Goal: Information Seeking & Learning: Learn about a topic

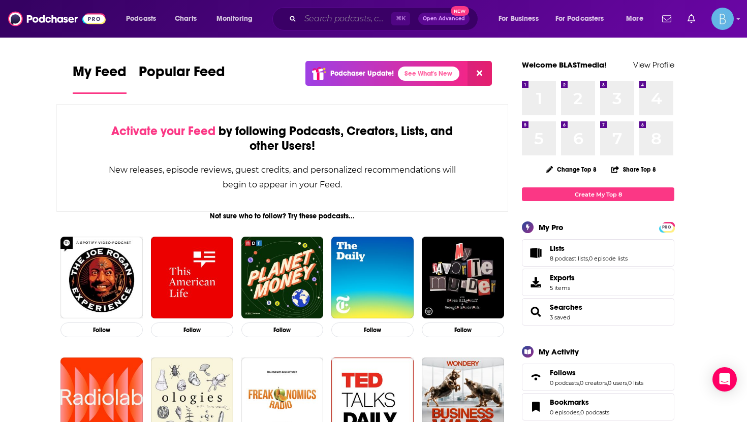
click at [352, 18] on input "Search podcasts, credits, & more..." at bounding box center [345, 19] width 91 height 16
paste input "The Contact Centre Podcast"
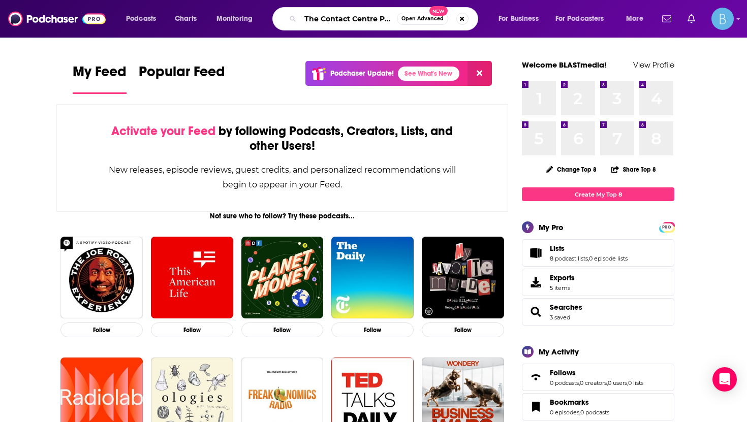
scroll to position [0, 17]
type input "The Contact Centre Podcast"
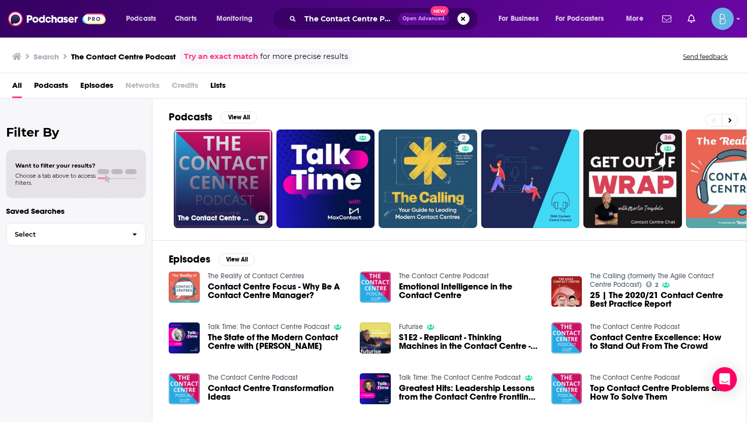
click at [236, 153] on link "The Contact Centre Podcast" at bounding box center [223, 179] width 99 height 99
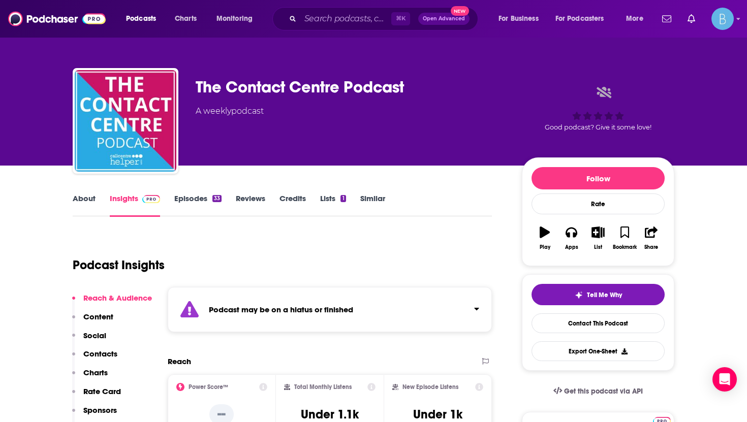
click at [189, 204] on link "Episodes 33" at bounding box center [197, 205] width 47 height 23
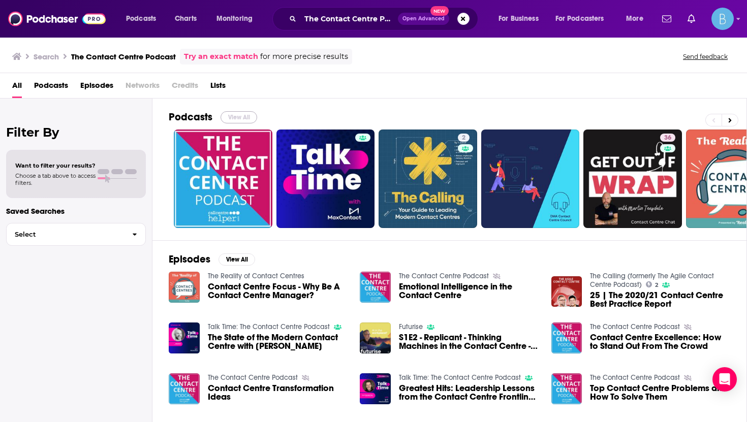
click at [250, 118] on button "View All" at bounding box center [239, 117] width 37 height 12
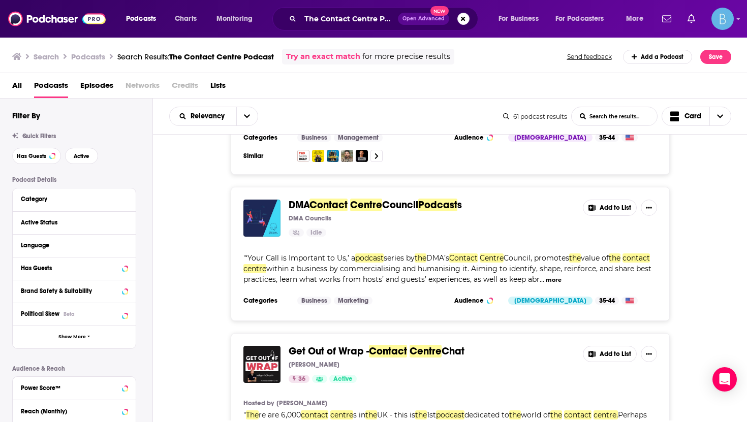
scroll to position [690, 0]
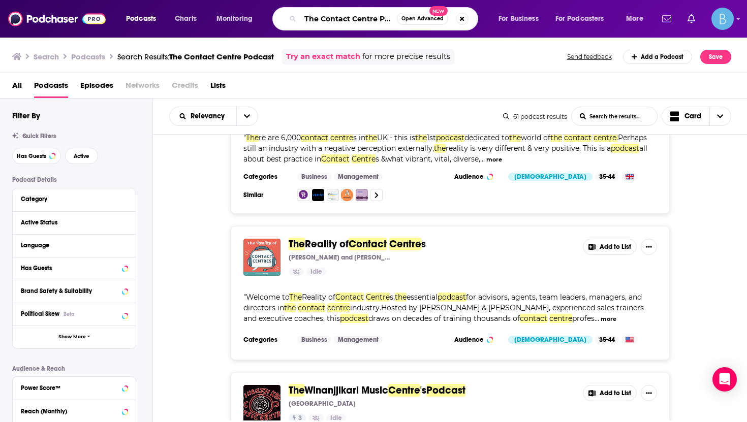
drag, startPoint x: 320, startPoint y: 18, endPoint x: 292, endPoint y: 18, distance: 28.0
click at [292, 18] on div "The Contact Centre Podcast Open Advanced New" at bounding box center [376, 18] width 206 height 23
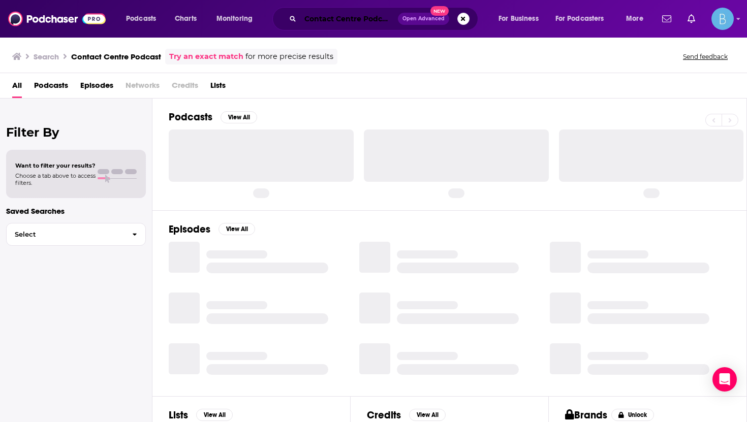
click at [379, 17] on input "Contact Centre Podcast" at bounding box center [349, 19] width 98 height 16
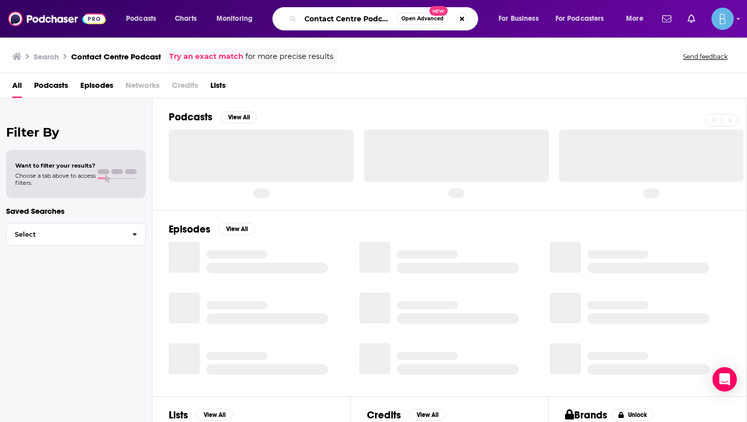
click at [379, 17] on input "Contact Centre Podcast" at bounding box center [348, 19] width 97 height 16
type input "Contact Centre Show"
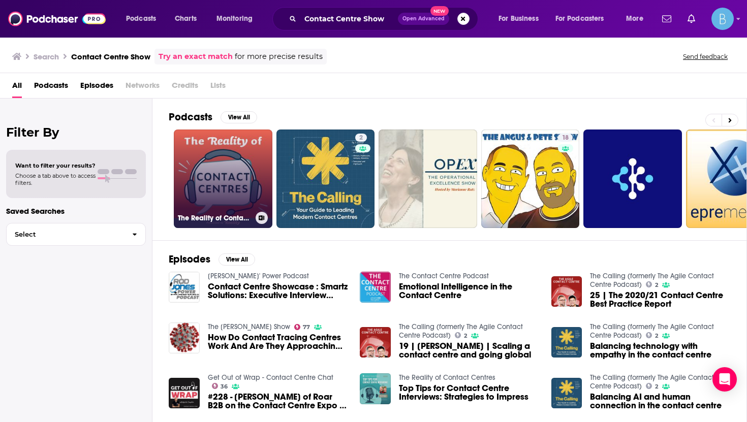
click at [218, 189] on link "The Reality of Contact Centres" at bounding box center [223, 179] width 99 height 99
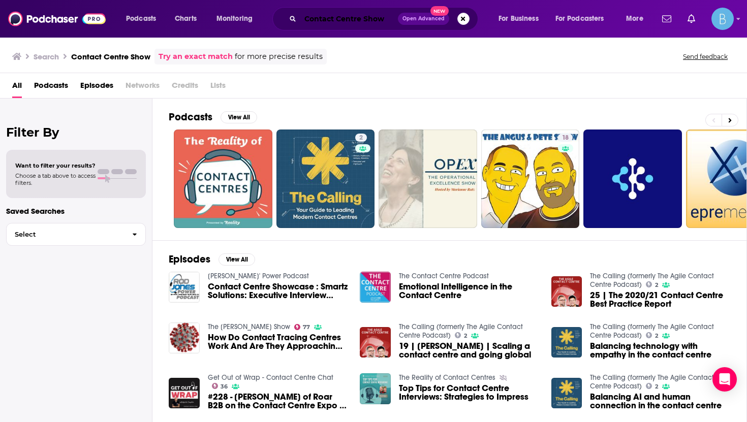
click at [344, 20] on input "Contact Centre Show" at bounding box center [349, 19] width 98 height 16
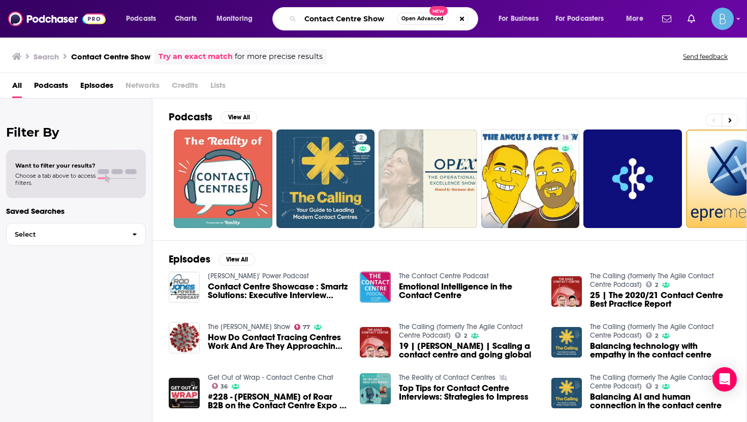
click at [344, 20] on input "Contact Centre Show" at bounding box center [348, 19] width 97 height 16
paste input "[URL][DOMAIN_NAME]"
type input "[URL][DOMAIN_NAME]"
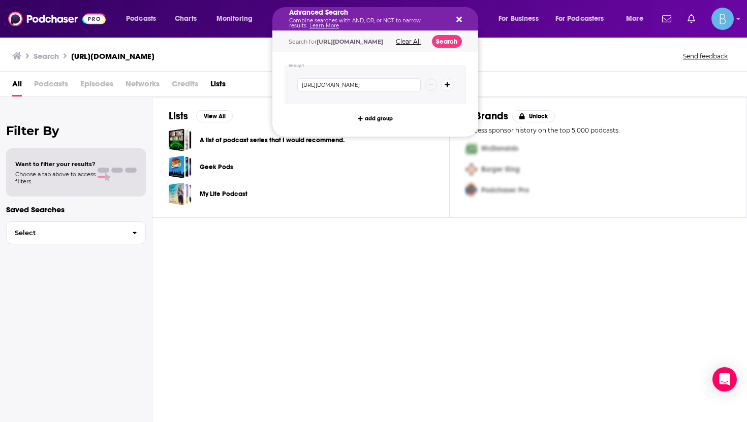
click at [336, 24] on link "Learn More" at bounding box center [324, 25] width 29 height 7
click at [458, 20] on icon "Search podcasts, credits, & more..." at bounding box center [460, 20] width 6 height 6
drag, startPoint x: 303, startPoint y: 16, endPoint x: 444, endPoint y: 17, distance: 141.9
click at [463, 15] on div "Advanced Search Combine searches with AND, OR, or NOT to narrow results. Learn …" at bounding box center [376, 18] width 206 height 23
click at [424, 43] on button "Clear All" at bounding box center [408, 41] width 31 height 7
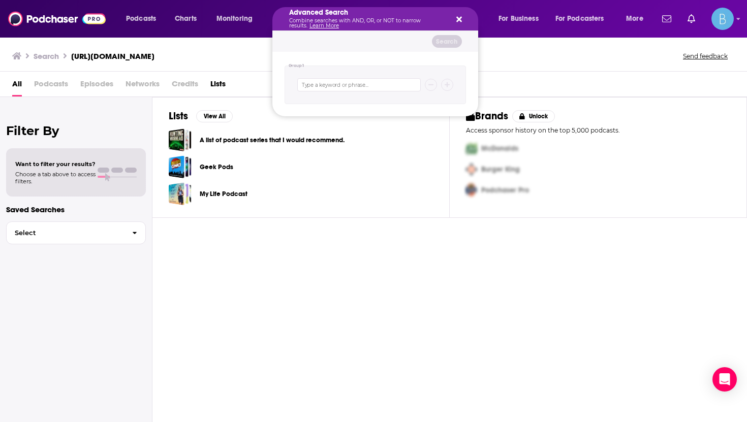
click at [367, 41] on div "Search" at bounding box center [376, 41] width 206 height 21
click at [142, 12] on span "Podcasts" at bounding box center [141, 19] width 30 height 14
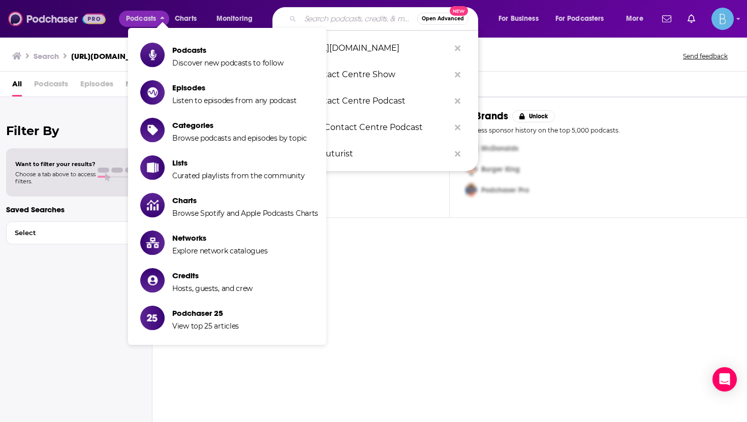
click at [35, 13] on img at bounding box center [57, 18] width 98 height 19
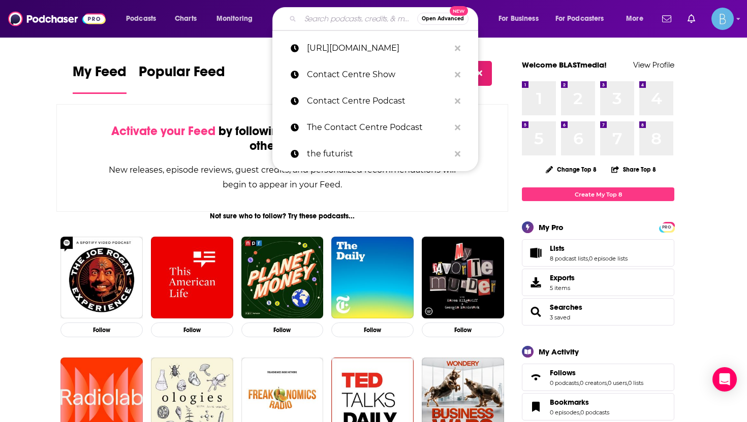
click at [371, 18] on input "Search podcasts, credits, & more..." at bounding box center [358, 19] width 117 height 16
paste input "Contact Center Show"
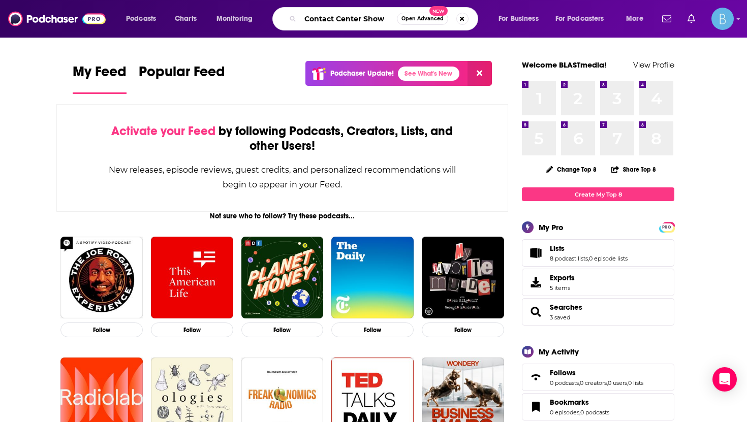
type input "Contact Center Show"
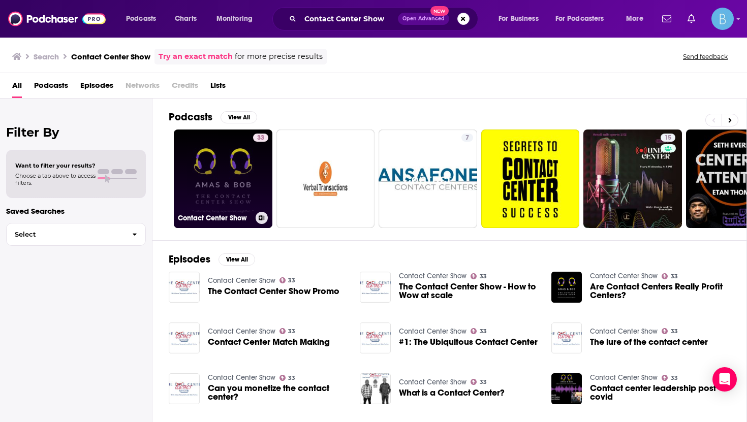
click at [209, 207] on link "33 Contact Center Show" at bounding box center [223, 179] width 99 height 99
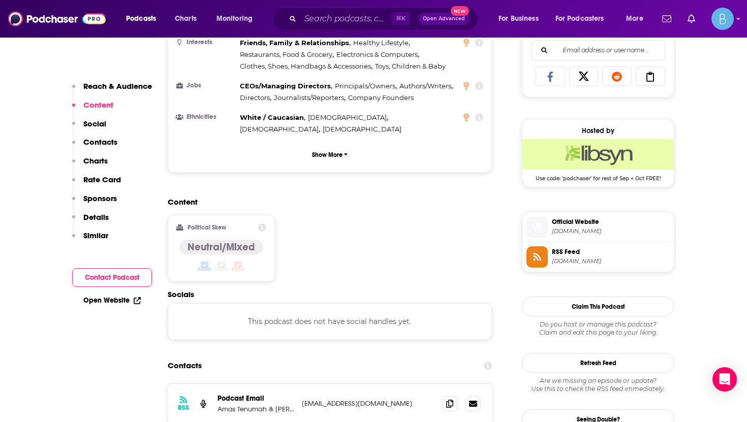
scroll to position [663, 0]
click at [453, 399] on icon at bounding box center [449, 403] width 7 height 8
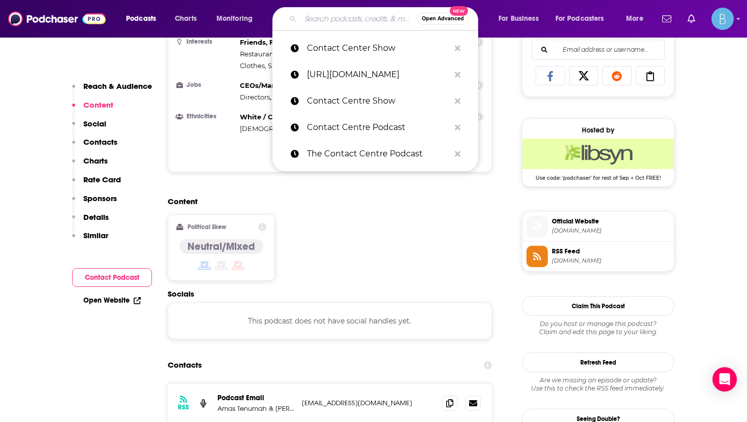
click at [332, 21] on input "Search podcasts, credits, & more..." at bounding box center [358, 19] width 117 height 16
paste input "Advice From a Call Center Geek"
type input "Advice From a Call Center Geek"
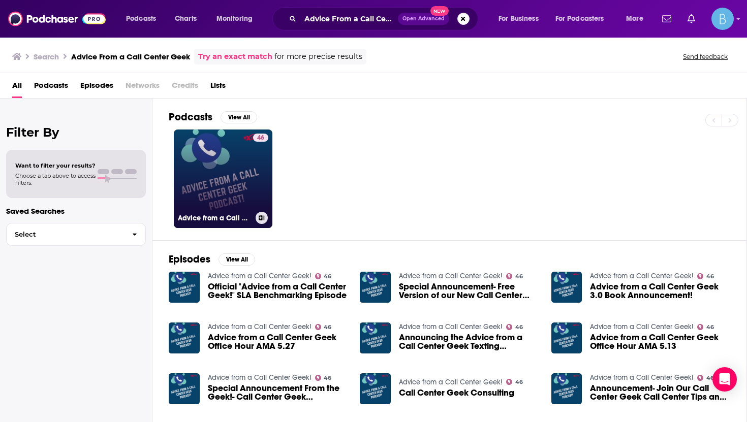
click at [226, 179] on link "46 Advice from a Call Center Geek!" at bounding box center [223, 179] width 99 height 99
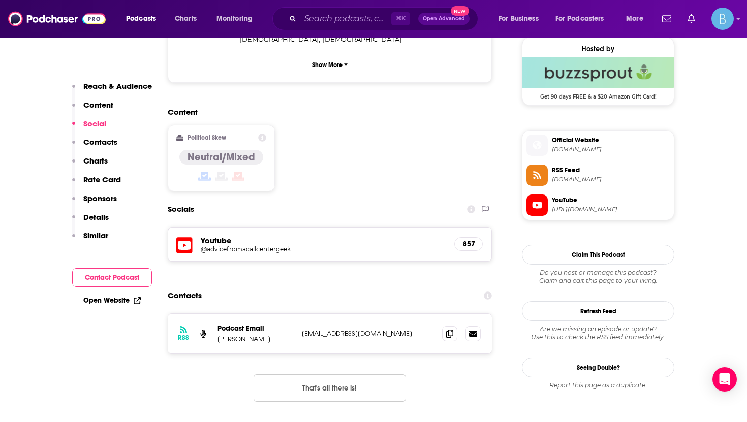
scroll to position [745, 0]
click at [450, 329] on icon at bounding box center [449, 333] width 7 height 8
click at [344, 21] on input "Search podcasts, credits, & more..." at bounding box center [345, 19] width 91 height 16
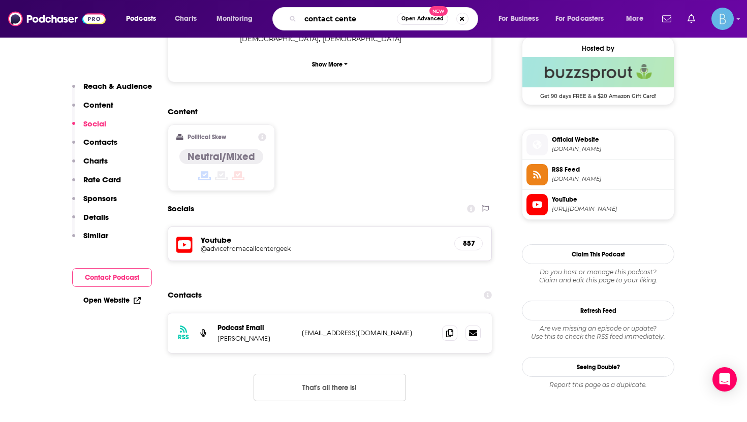
type input "contact center"
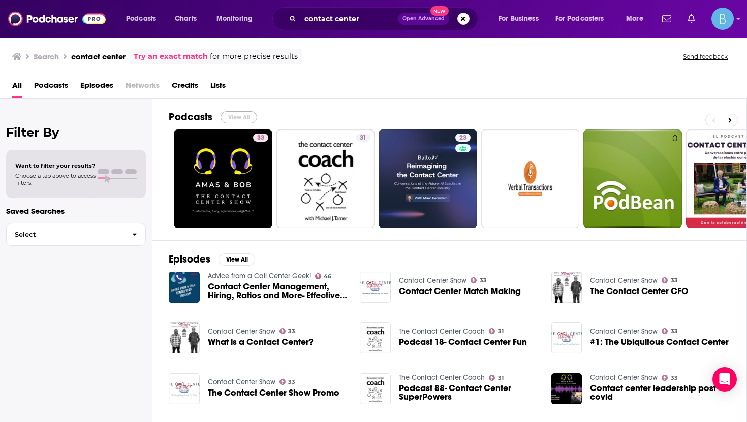
click at [236, 115] on button "View All" at bounding box center [239, 117] width 37 height 12
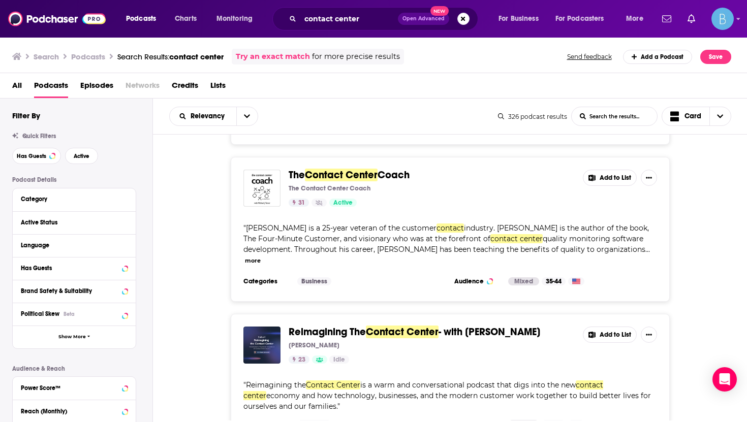
scroll to position [136, 0]
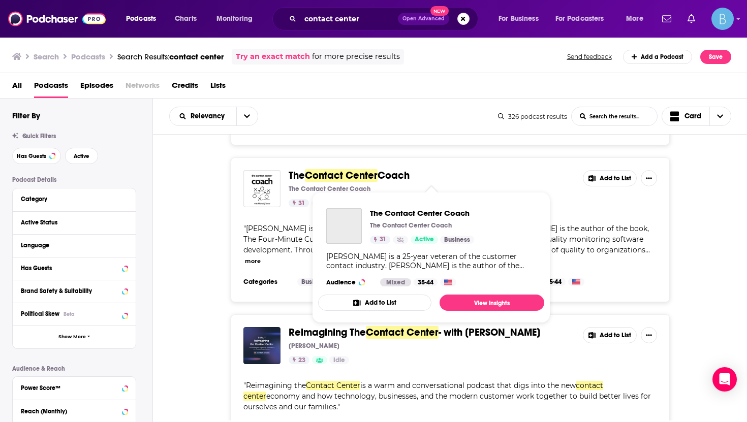
click at [387, 179] on span "Coach" at bounding box center [394, 175] width 32 height 13
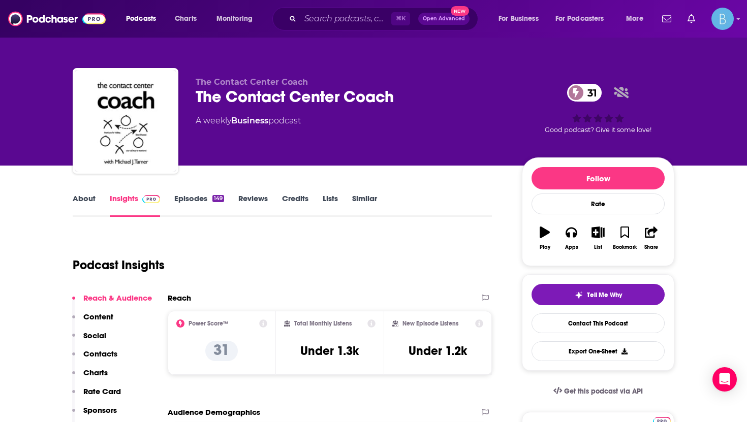
click at [77, 205] on link "About" at bounding box center [84, 205] width 23 height 23
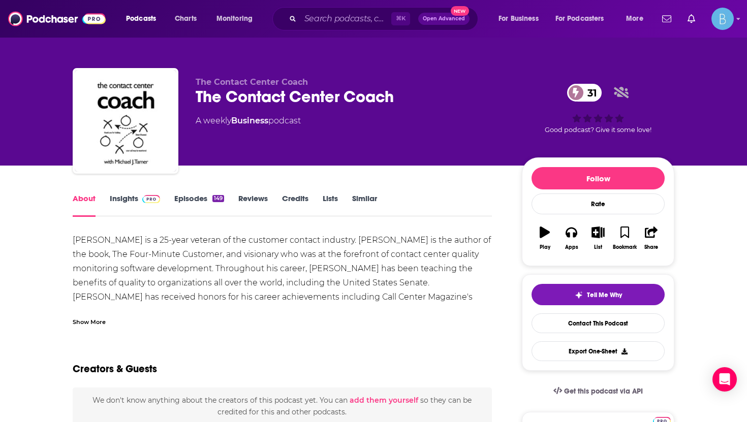
click at [155, 200] on img at bounding box center [151, 199] width 18 height 8
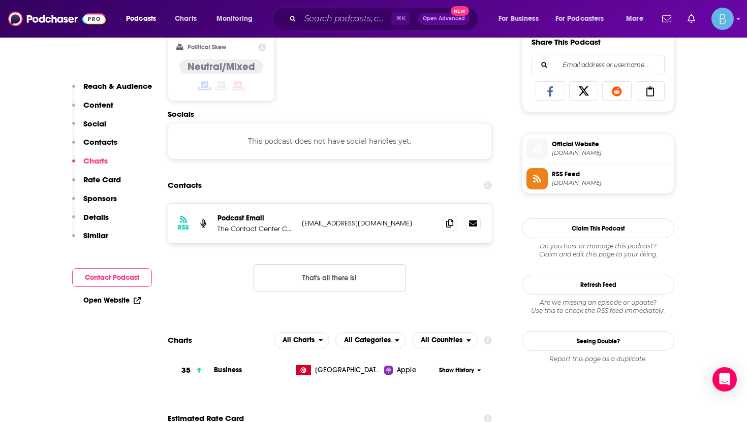
scroll to position [807, 0]
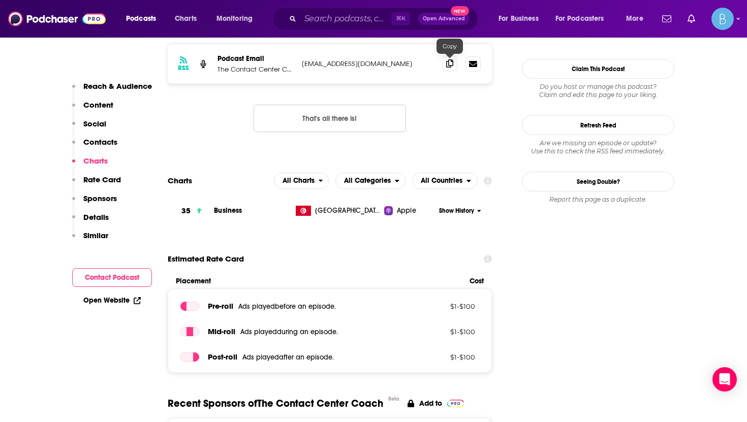
click at [450, 69] on span at bounding box center [449, 63] width 15 height 15
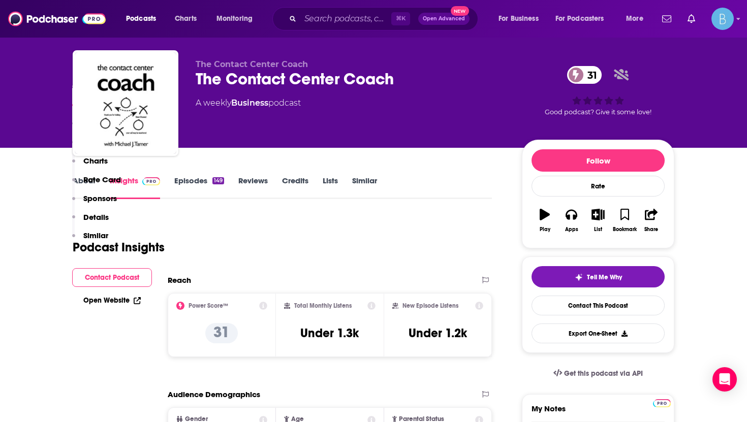
scroll to position [0, 0]
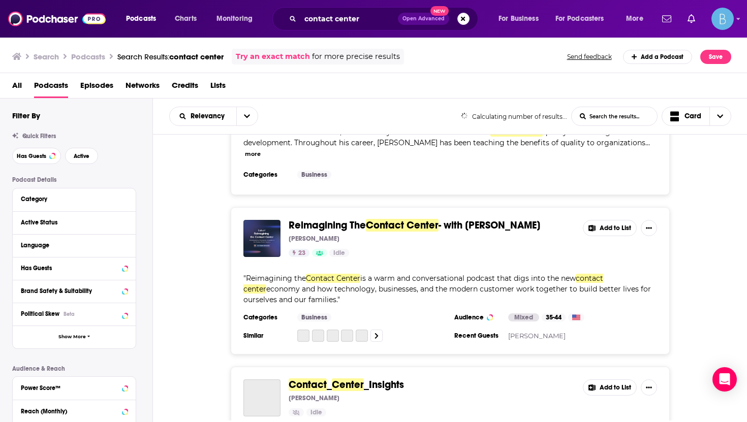
scroll to position [245, 0]
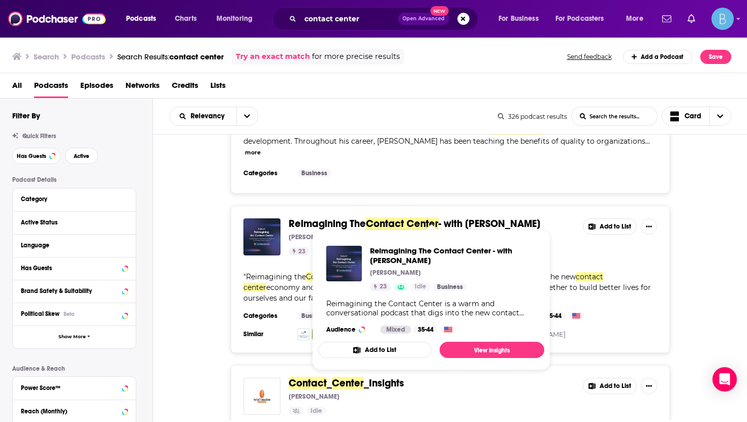
click at [308, 218] on span "Reimagining The" at bounding box center [327, 224] width 77 height 13
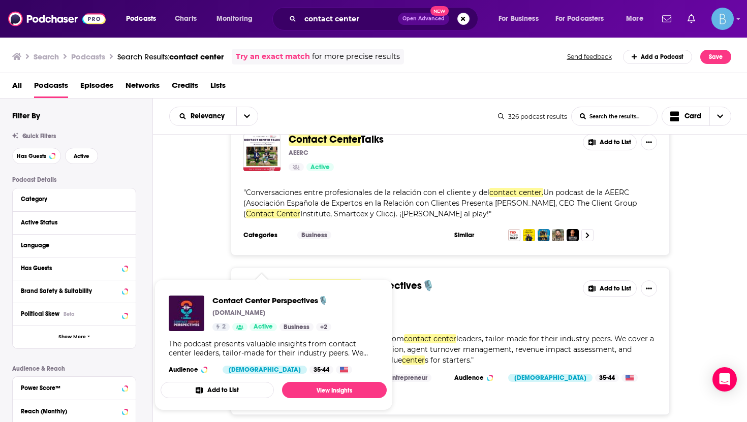
scroll to position [855, 0]
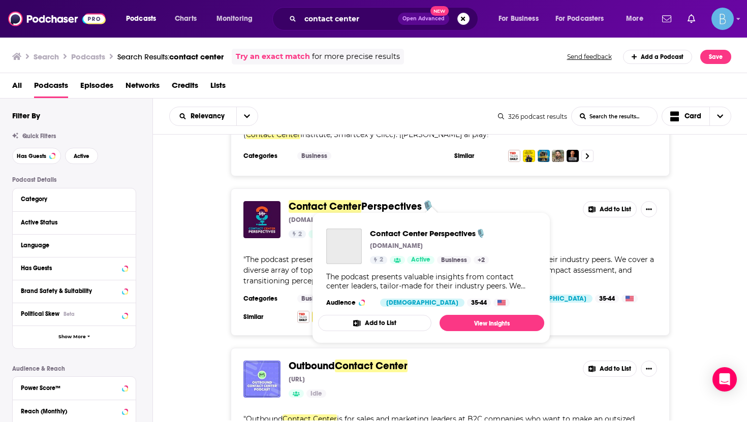
click at [392, 200] on span "Perspectives🎙️" at bounding box center [397, 206] width 73 height 13
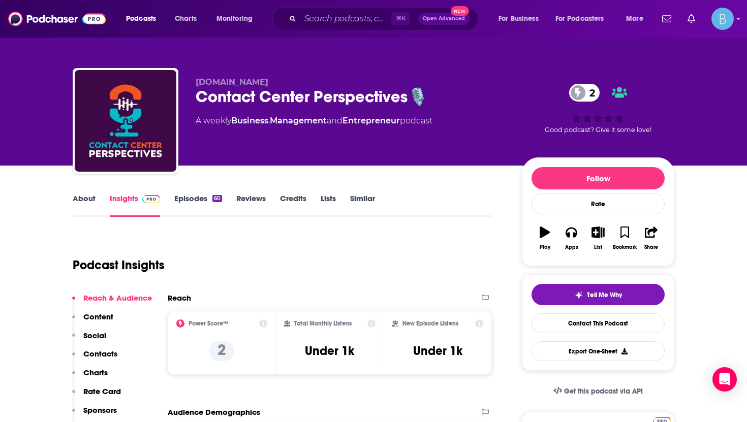
click at [86, 207] on link "About" at bounding box center [84, 205] width 23 height 23
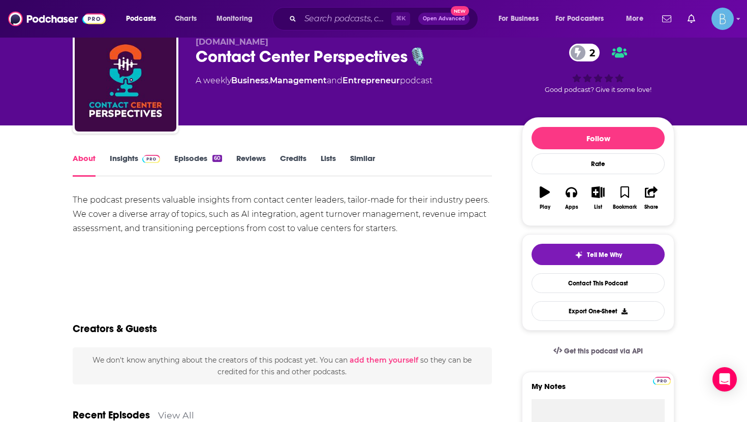
scroll to position [38, 0]
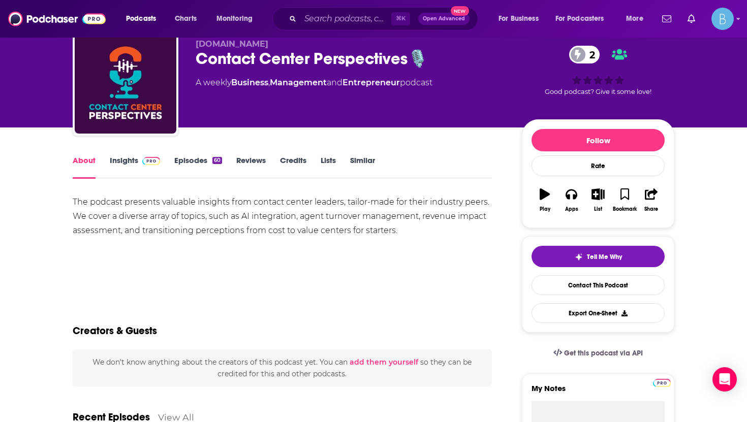
click at [211, 162] on link "Episodes 60" at bounding box center [198, 167] width 48 height 23
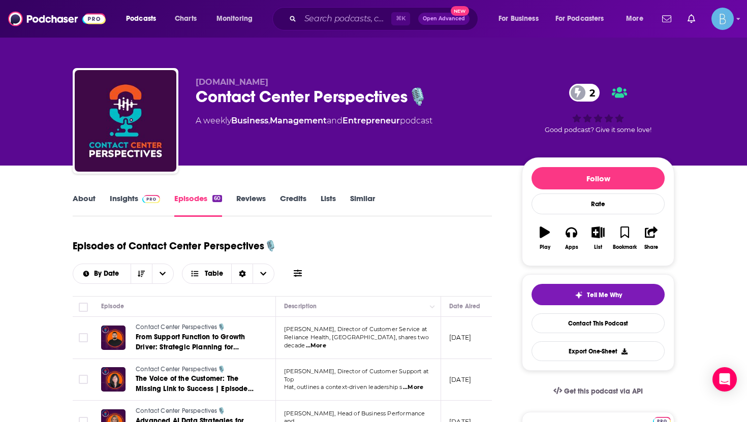
click at [146, 196] on img at bounding box center [151, 199] width 18 height 8
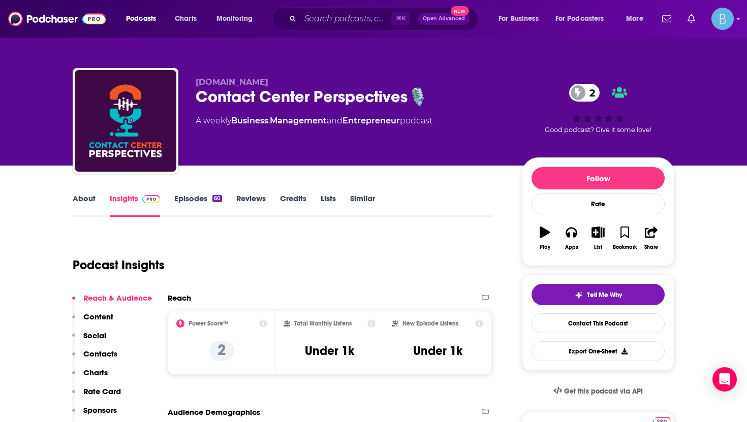
click at [89, 194] on link "About" at bounding box center [84, 205] width 23 height 23
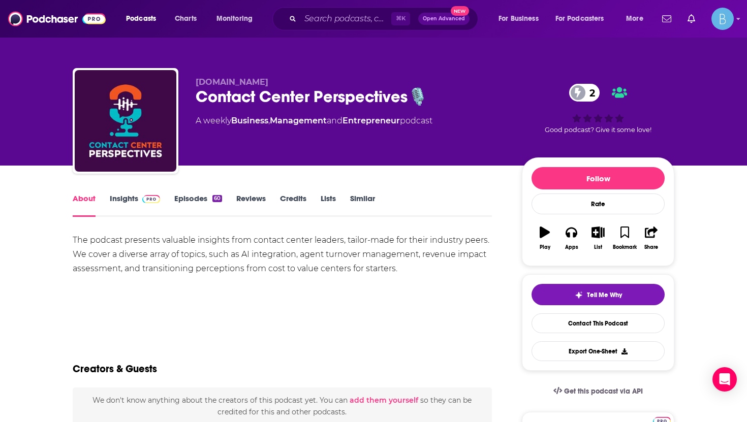
click at [145, 196] on img at bounding box center [151, 199] width 18 height 8
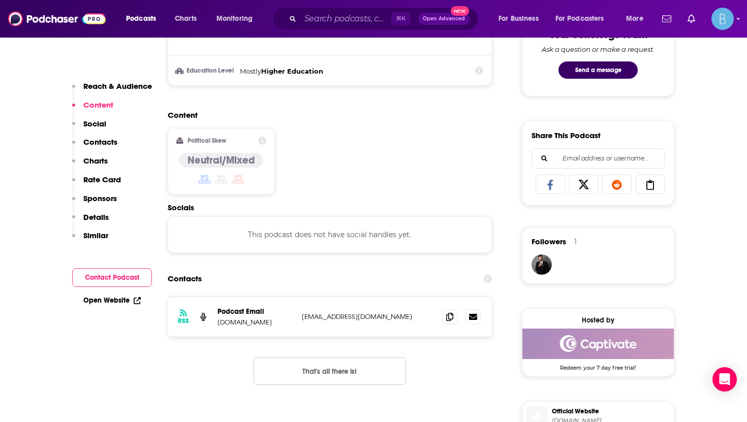
scroll to position [563, 0]
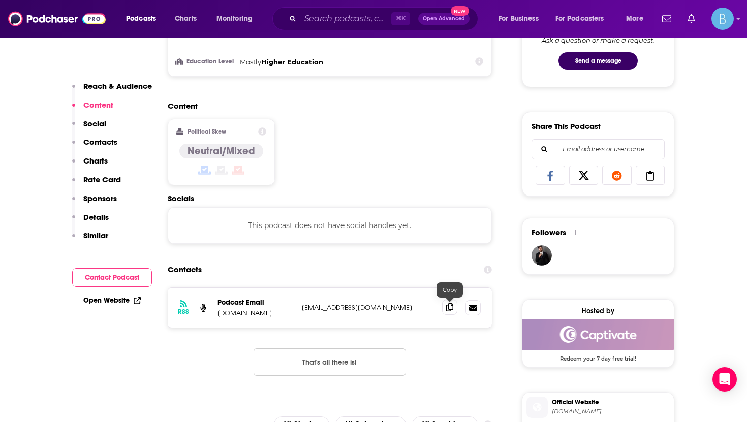
click at [450, 309] on icon at bounding box center [449, 308] width 7 height 8
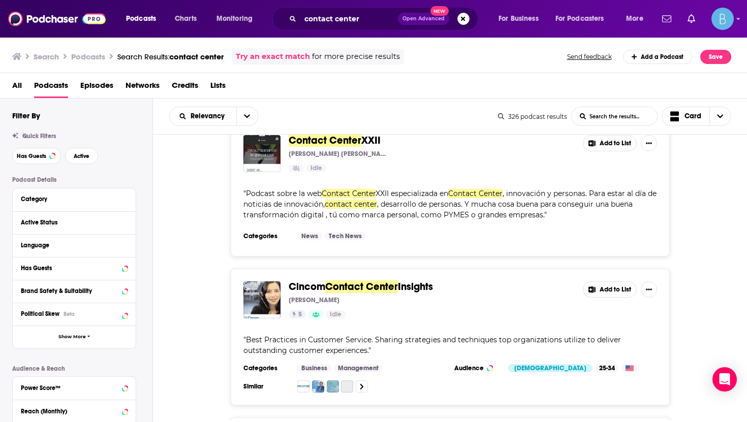
scroll to position [1734, 0]
